Goal: Navigation & Orientation: Find specific page/section

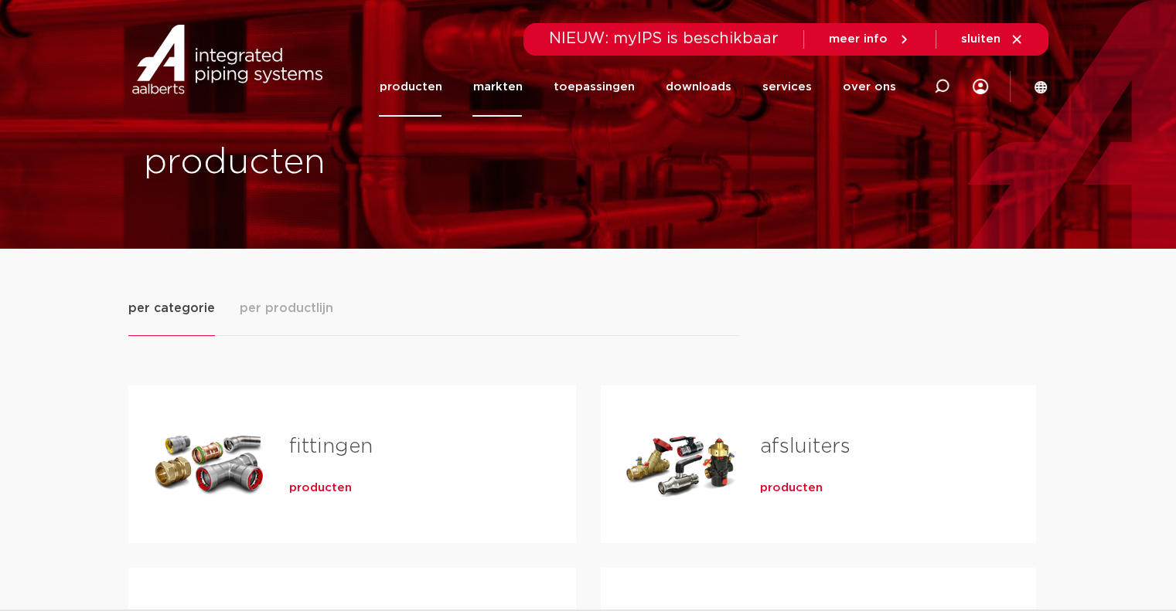
click at [507, 89] on link "markten" at bounding box center [496, 87] width 49 height 60
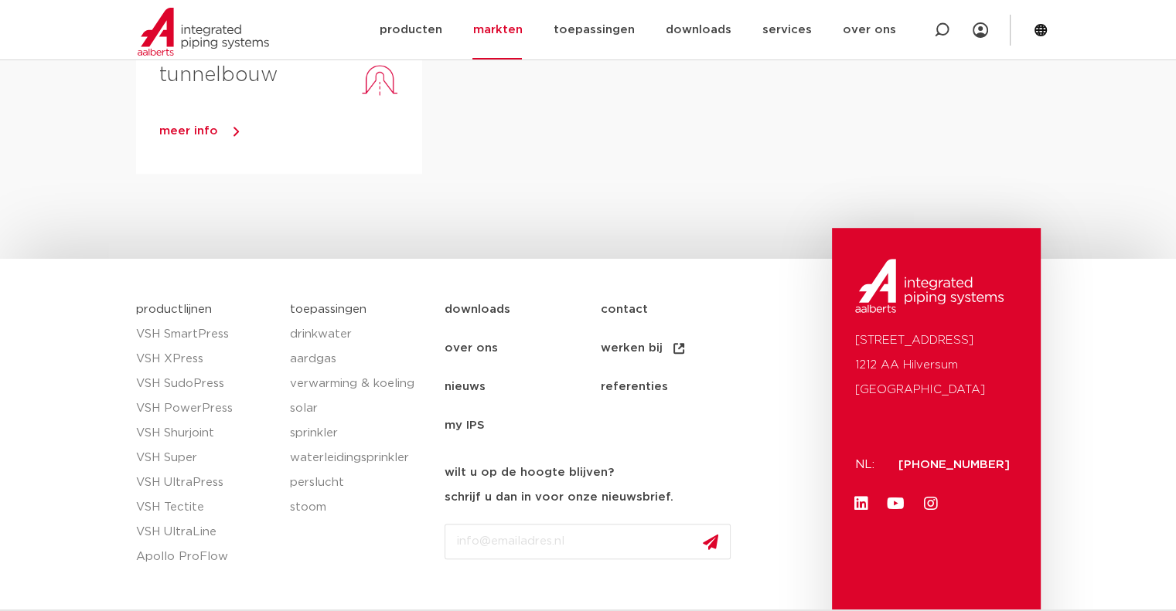
scroll to position [1104, 0]
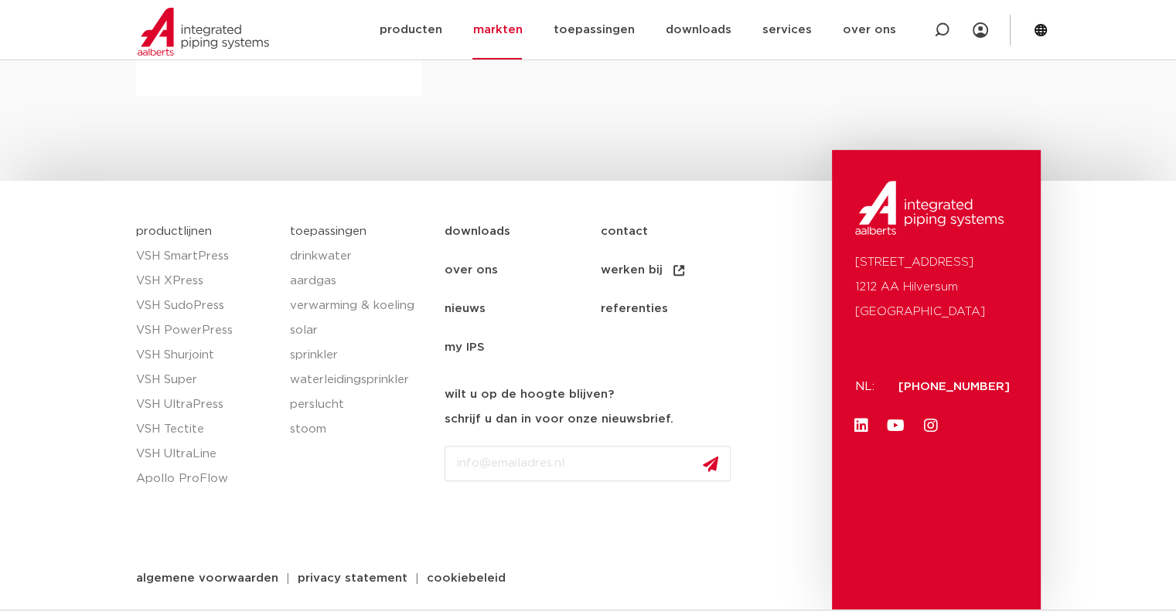
drag, startPoint x: 1011, startPoint y: 260, endPoint x: 849, endPoint y: 262, distance: 161.5
click at [849, 262] on div "Oude Amersfoortseweg 99 1212 AA Hilversum Nederland NL: +31 (0)35 6884 211 Link…" at bounding box center [936, 380] width 209 height 461
copy p "[STREET_ADDRESS]"
click at [726, 317] on link "referenties" at bounding box center [677, 309] width 155 height 39
